Goal: Check status

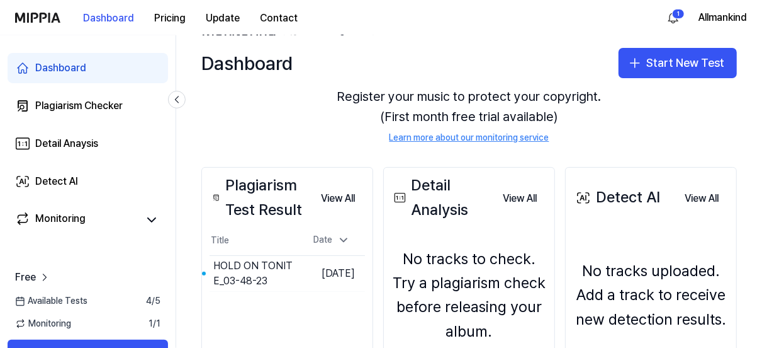
scroll to position [71, 0]
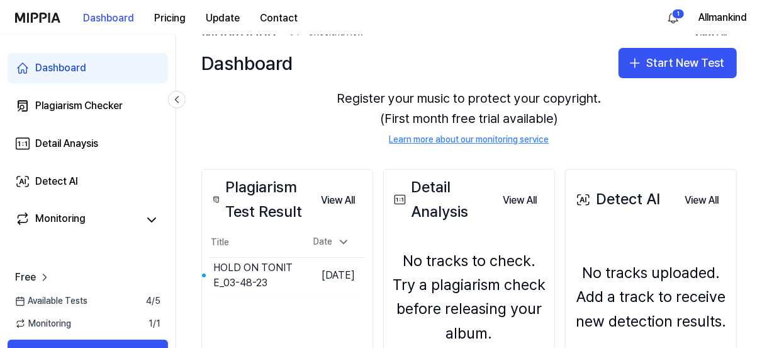
drag, startPoint x: 757, startPoint y: 190, endPoint x: 761, endPoint y: 196, distance: 7.3
click at [761, 196] on div "Dashboard Start New Test Monitoring Checking Now View All Monitoring There are …" at bounding box center [469, 191] width 586 height 312
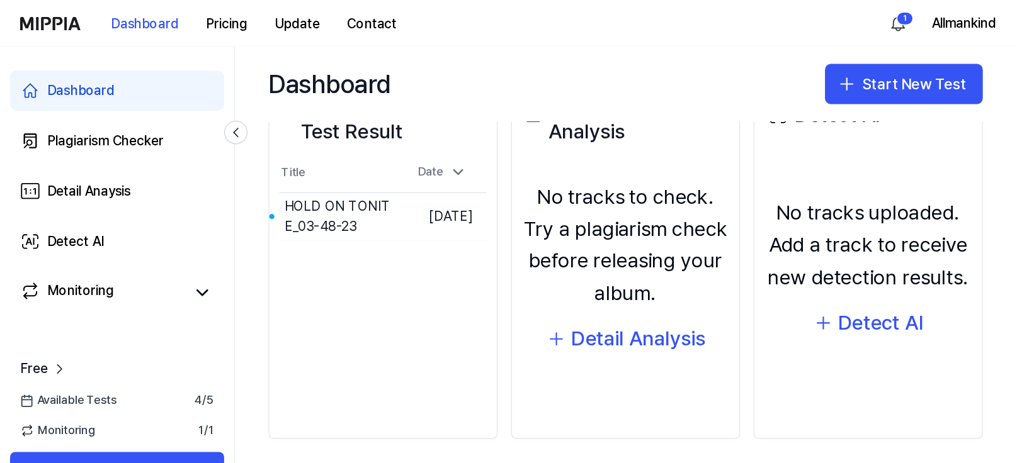
scroll to position [189, 0]
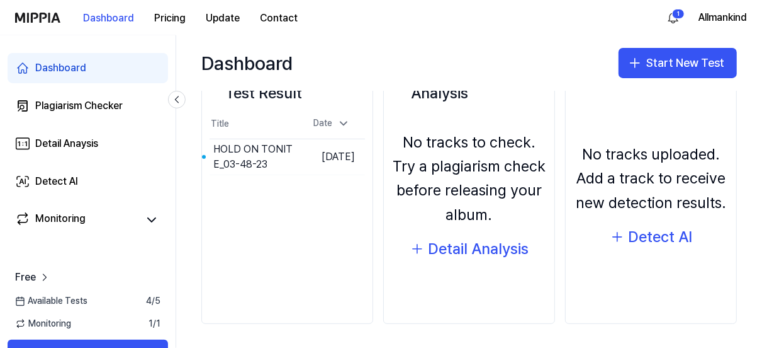
click at [17, 300] on icon at bounding box center [20, 300] width 8 height 0
click at [156, 299] on span "4 / 5" at bounding box center [153, 301] width 14 height 13
click at [194, 267] on div "Plagiarism Test Result View All Plagiarism Test Result Title Date HOLD ON TONIT…" at bounding box center [469, 187] width 586 height 324
click at [170, 260] on div "Free Available Tests 4 / 5 Monitoring 1 / 1 Get started" at bounding box center [88, 317] width 176 height 130
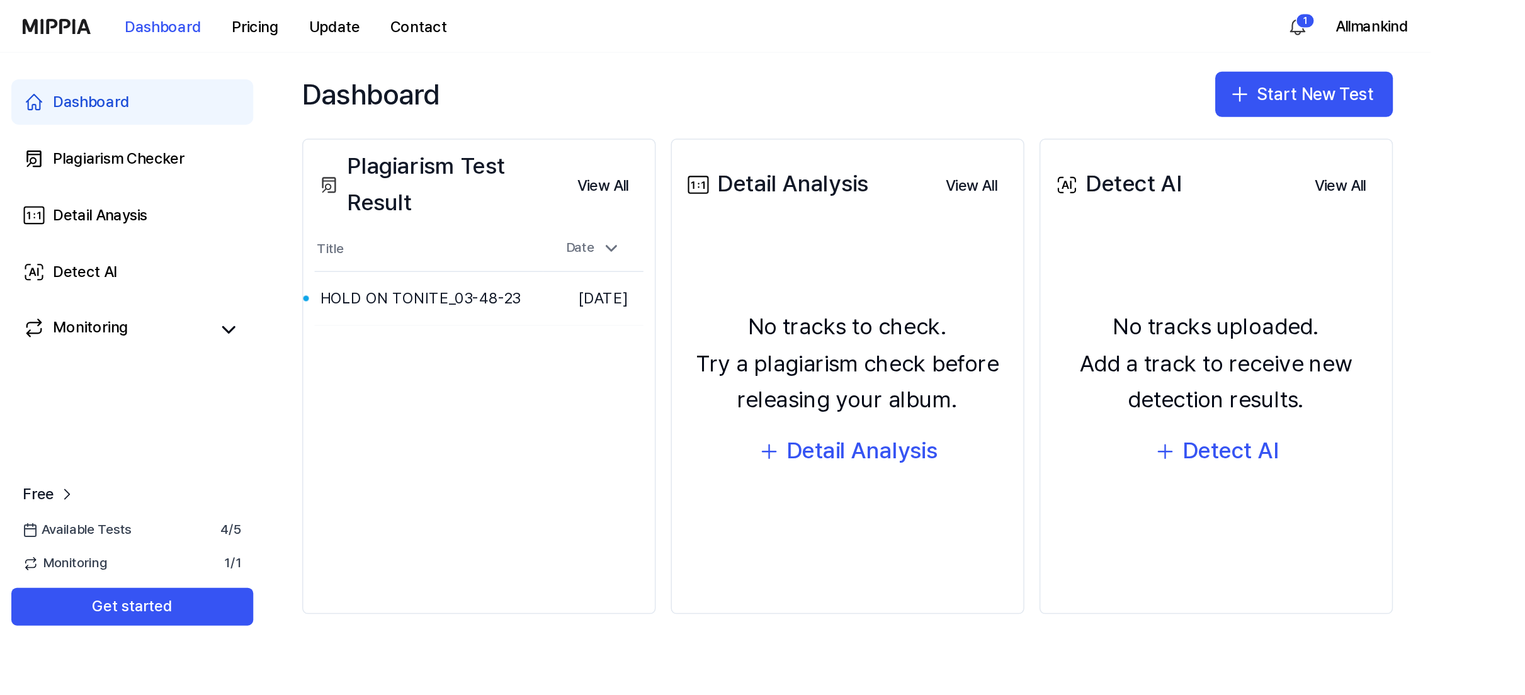
scroll to position [132, 0]
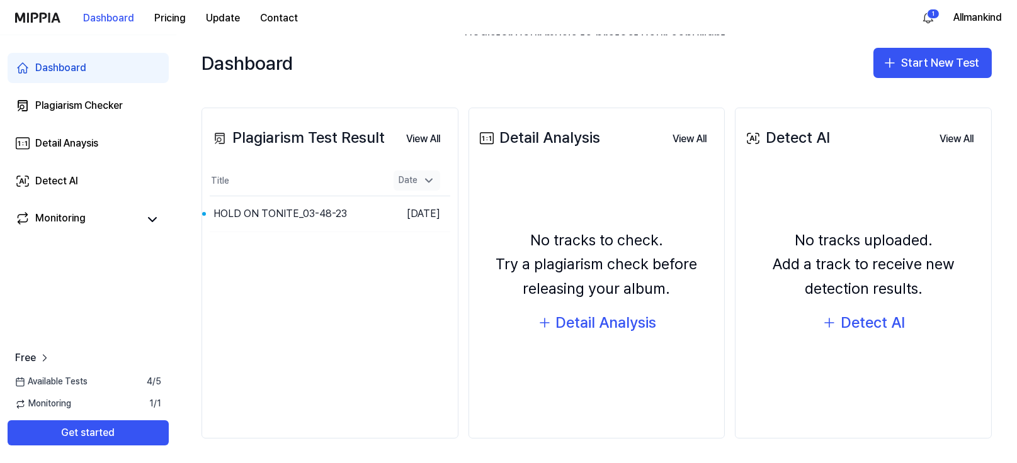
click at [426, 177] on icon at bounding box center [428, 180] width 13 height 13
click at [319, 213] on button "Go to Results" at bounding box center [349, 214] width 67 height 20
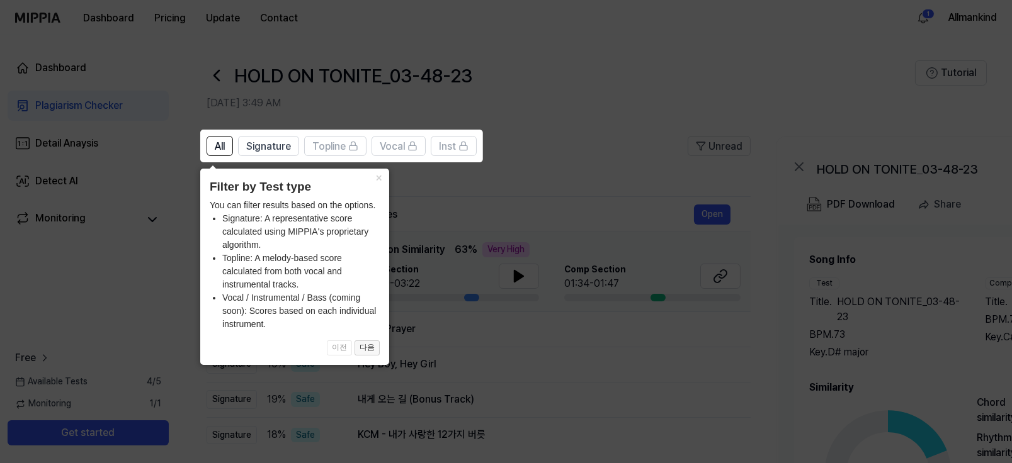
click at [368, 346] on button "다음" at bounding box center [366, 348] width 25 height 15
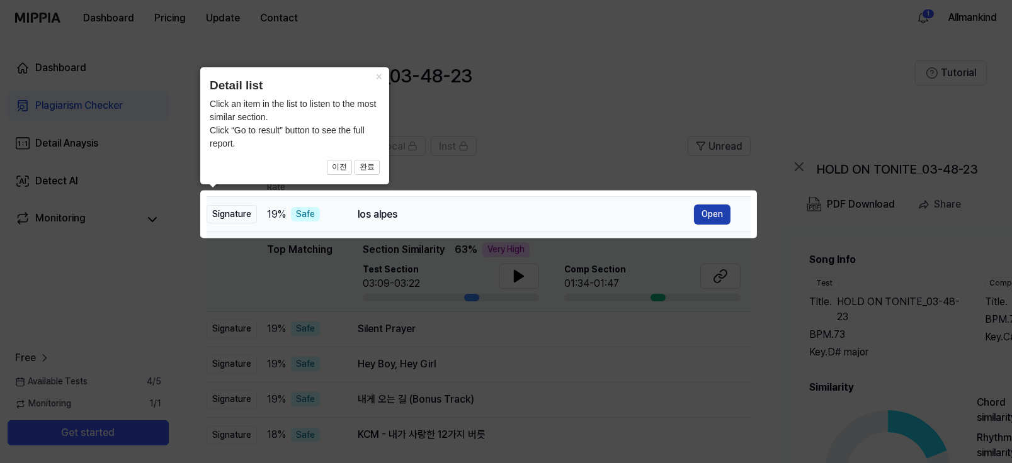
click at [710, 214] on button "Open" at bounding box center [712, 215] width 37 height 20
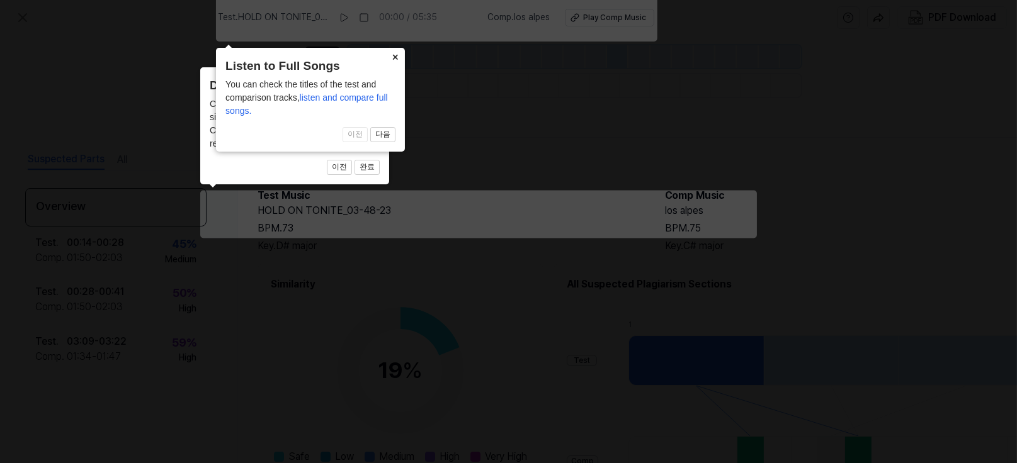
click at [395, 53] on button "×" at bounding box center [395, 57] width 20 height 18
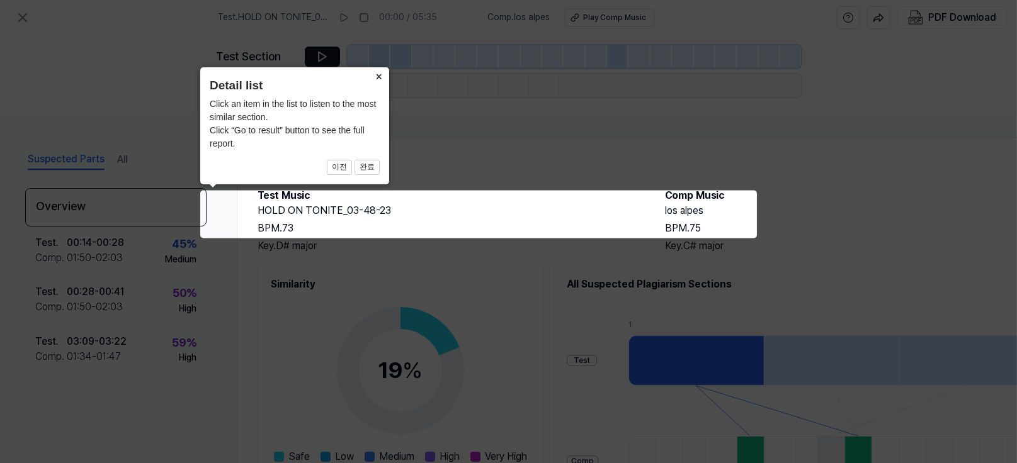
click at [299, 230] on icon at bounding box center [508, 231] width 1017 height 463
click at [291, 214] on icon at bounding box center [508, 231] width 1017 height 463
click at [352, 230] on icon at bounding box center [508, 231] width 1017 height 463
click at [305, 223] on icon at bounding box center [508, 231] width 1017 height 463
click at [378, 72] on button "×" at bounding box center [379, 76] width 20 height 18
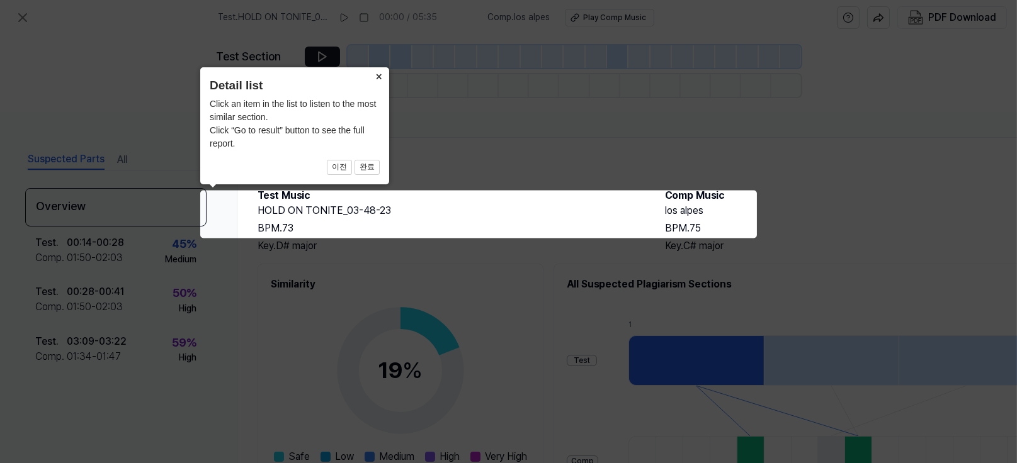
click at [379, 76] on button "×" at bounding box center [379, 76] width 20 height 18
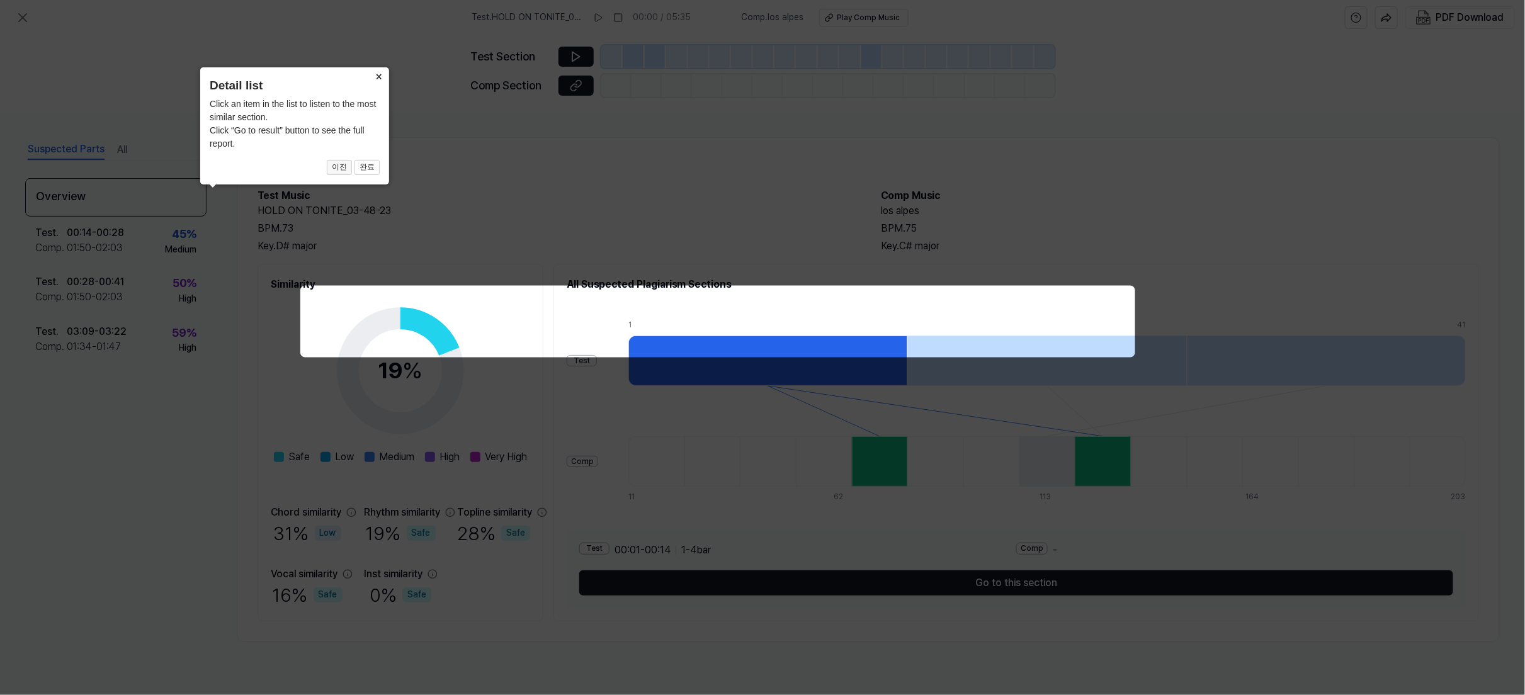
click at [343, 166] on button "이전" at bounding box center [339, 167] width 25 height 15
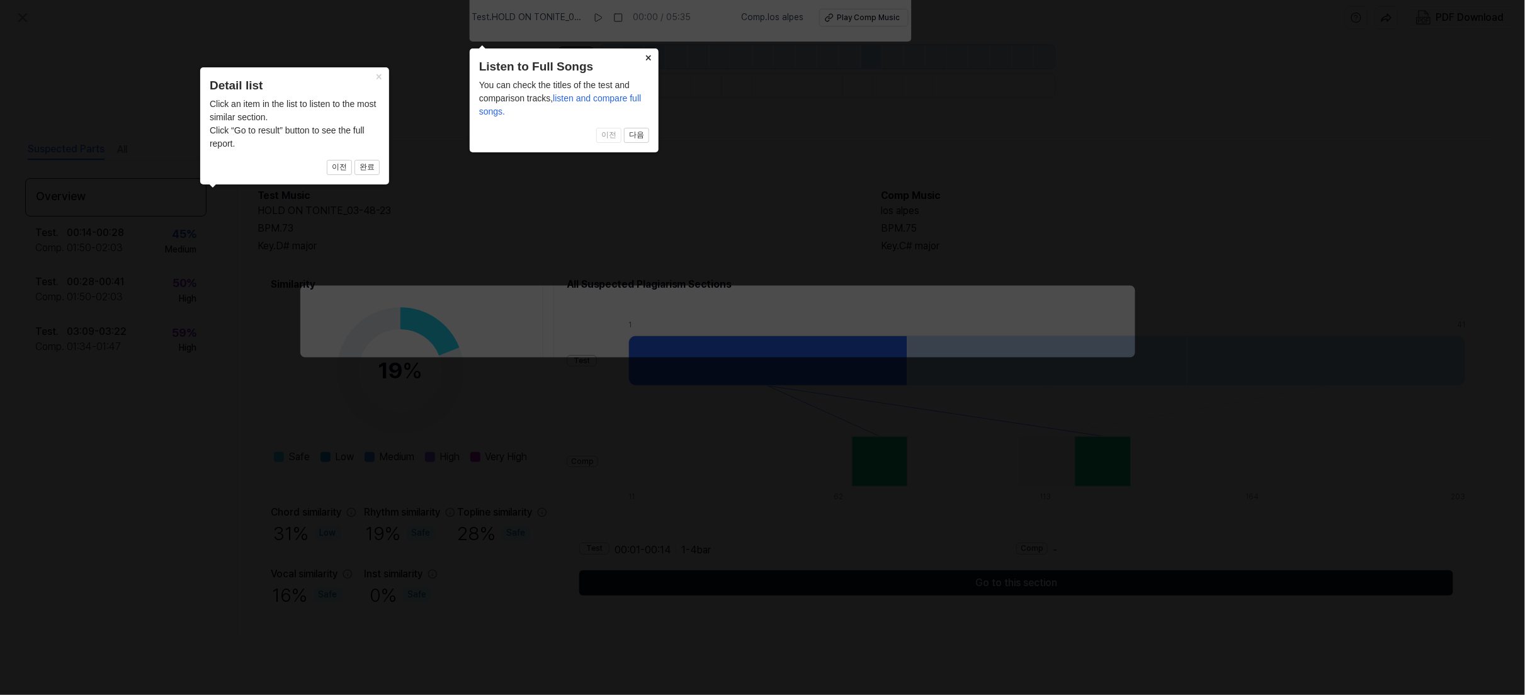
click at [650, 57] on button "×" at bounding box center [648, 57] width 20 height 18
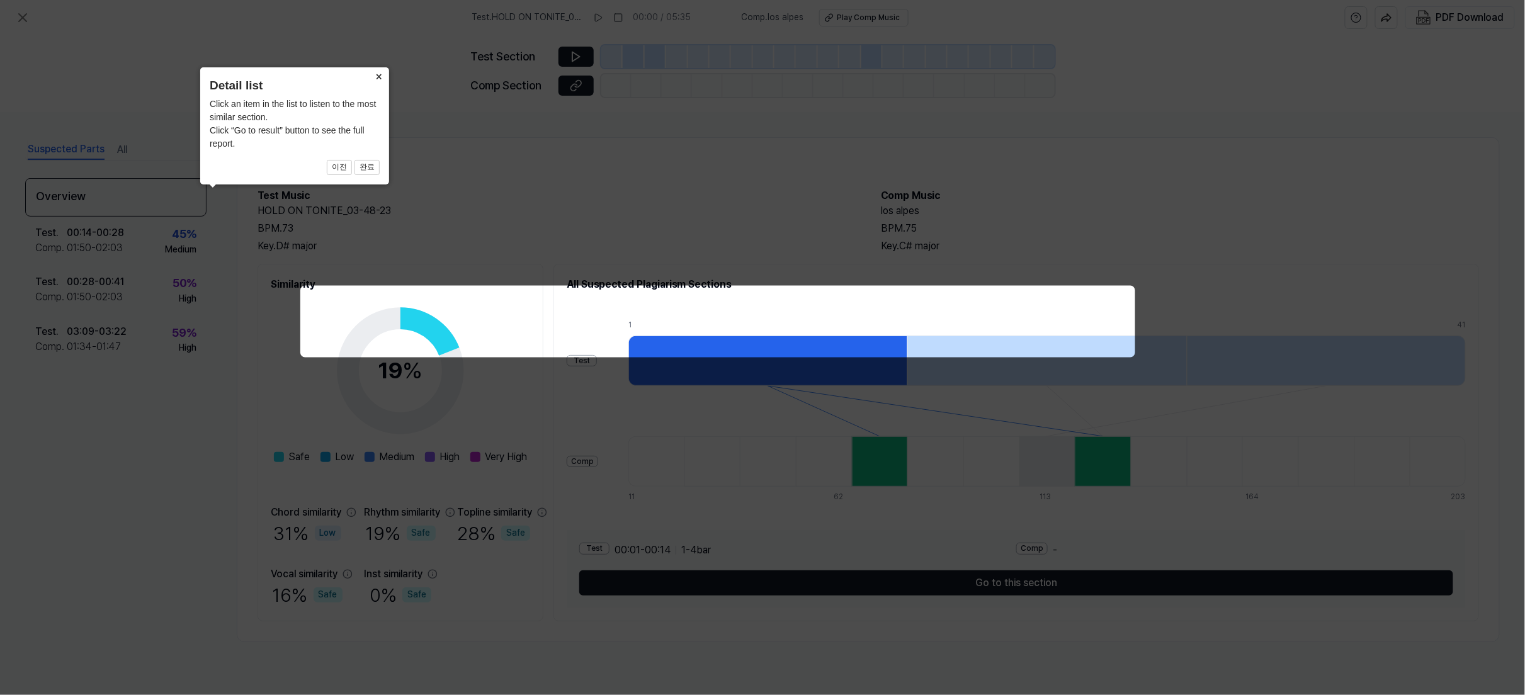
click at [376, 76] on button "×" at bounding box center [379, 76] width 20 height 18
click at [376, 72] on button "×" at bounding box center [379, 76] width 20 height 18
click at [384, 83] on button "×" at bounding box center [379, 76] width 20 height 18
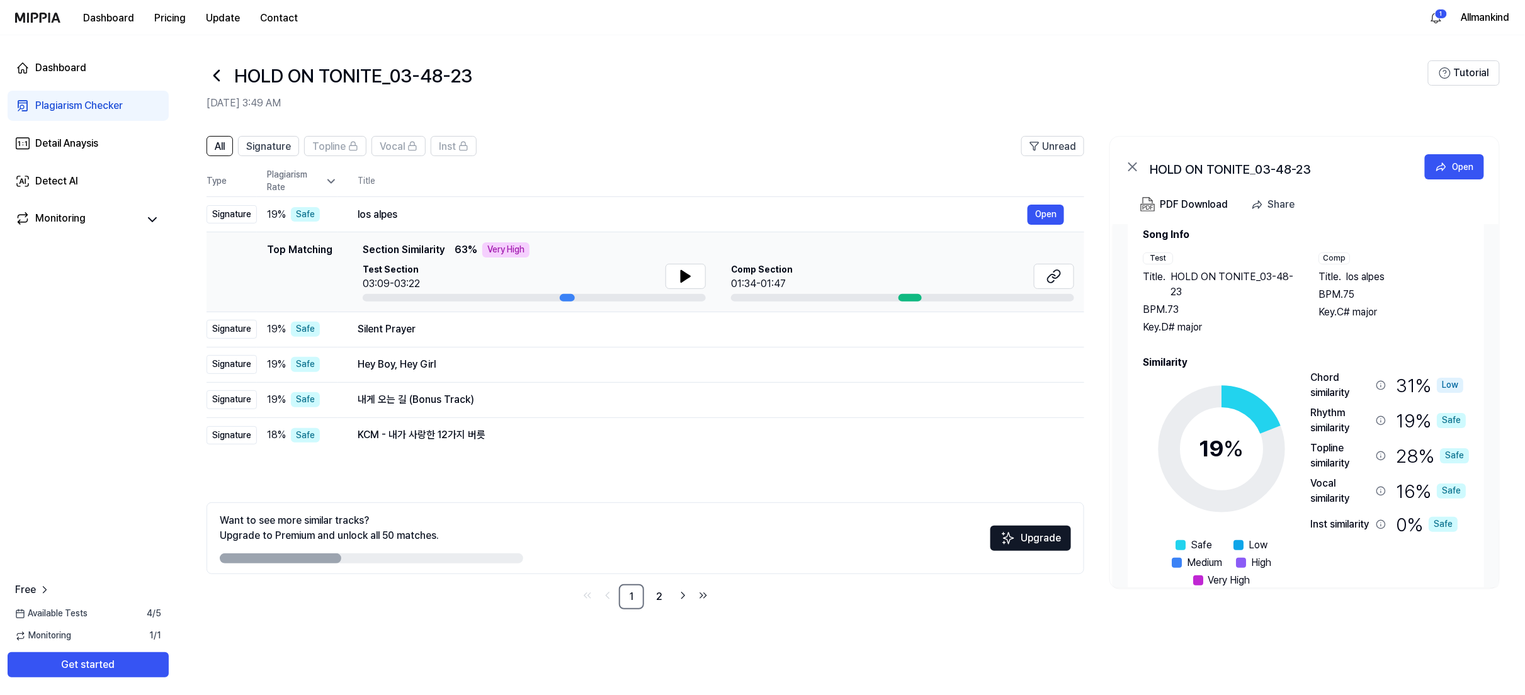
scroll to position [26, 0]
click at [1443, 163] on icon at bounding box center [1441, 167] width 13 height 13
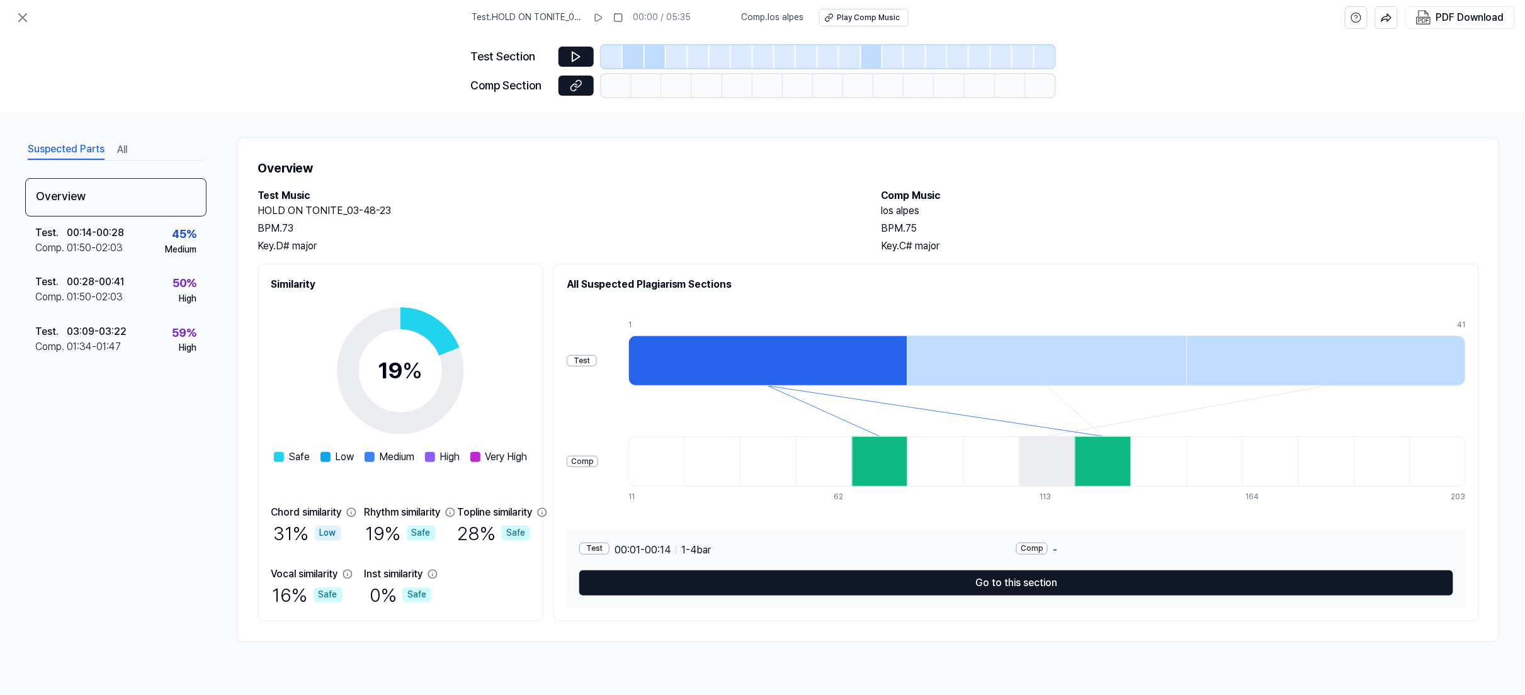
click at [84, 150] on button "Suspected Parts" at bounding box center [66, 150] width 77 height 20
click at [121, 146] on button "All" at bounding box center [122, 150] width 10 height 20
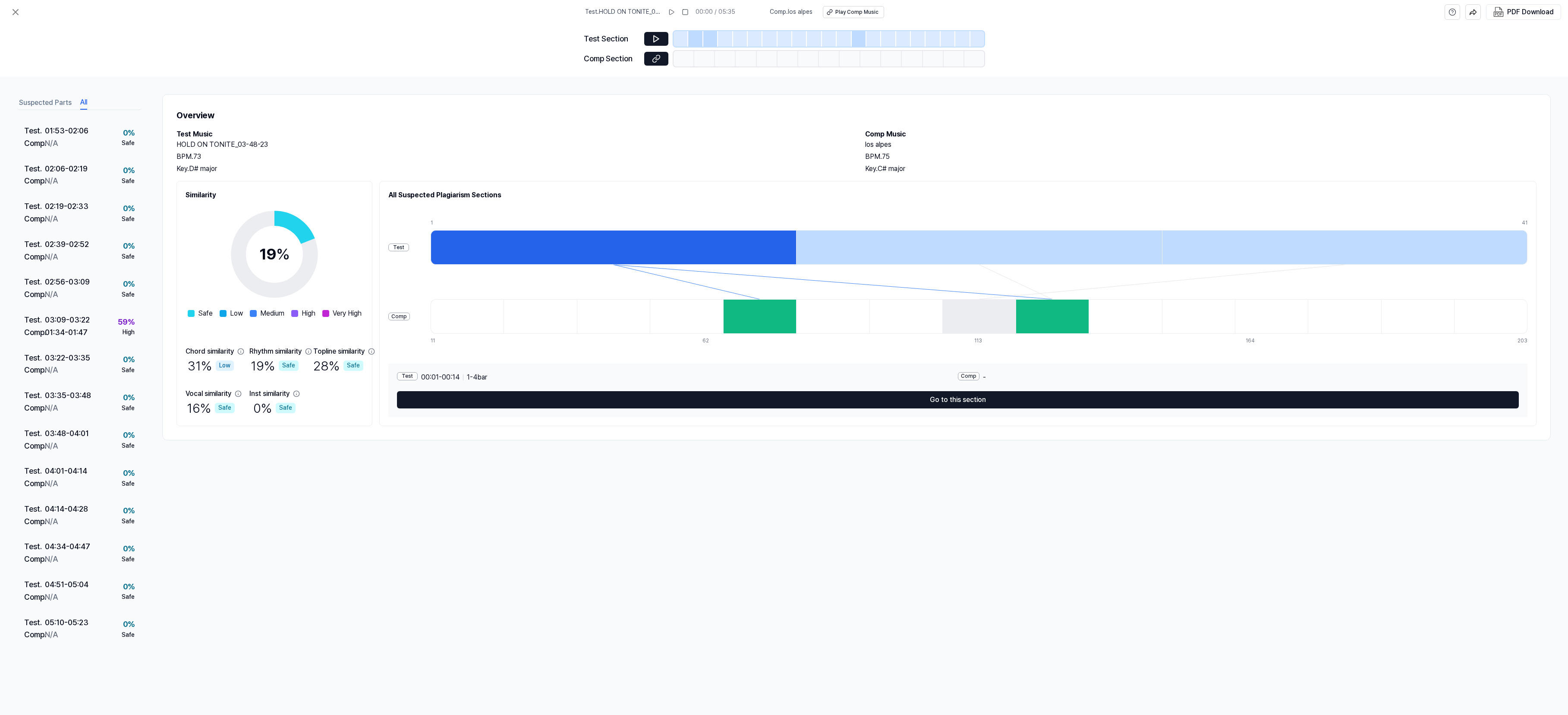
scroll to position [295, 0]
